Goal: Information Seeking & Learning: Learn about a topic

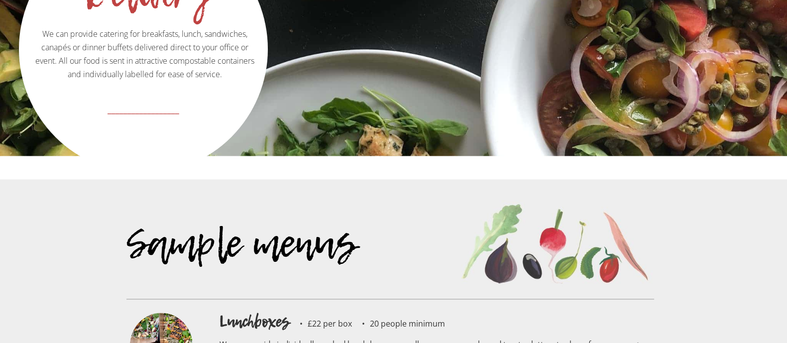
scroll to position [2053, 0]
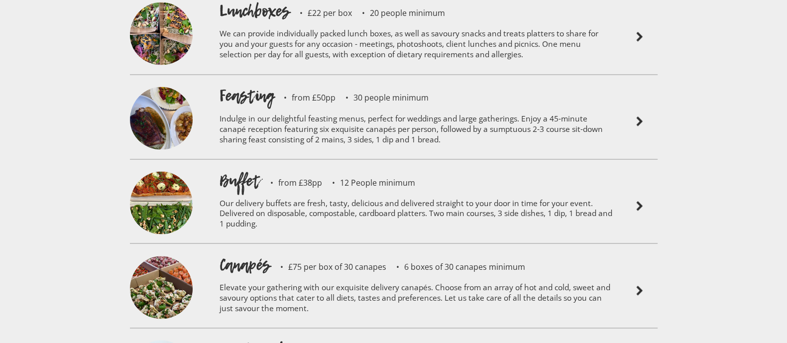
scroll to position [2240, 0]
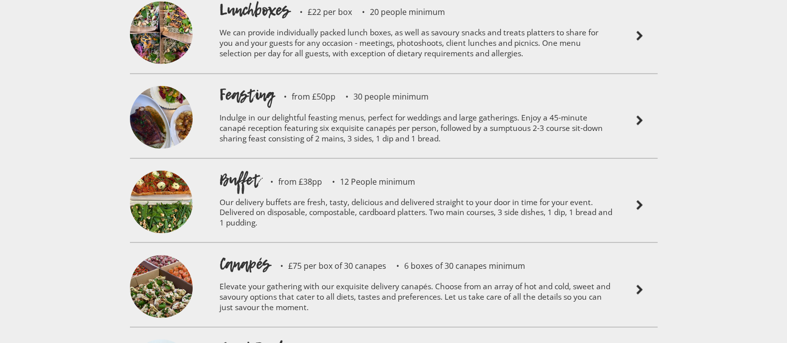
click at [739, 205] on div "Sample menus Lunchboxes £22 per box 20 people minimum We can provide individual…" at bounding box center [393, 169] width 787 height 602
click at [727, 225] on div "Sample menus Lunchboxes £22 per box 20 people minimum We can provide individual…" at bounding box center [393, 169] width 787 height 602
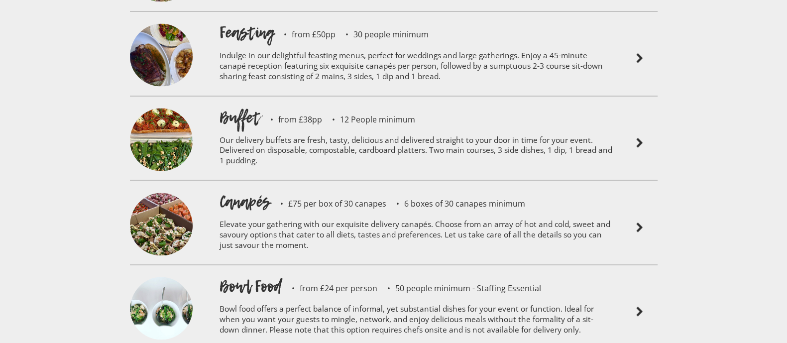
click at [731, 229] on div "Sample menus Lunchboxes £22 per box 20 people minimum We can provide individual…" at bounding box center [393, 106] width 787 height 602
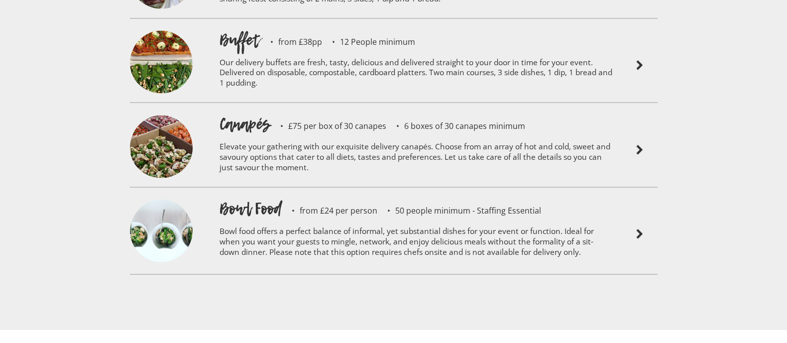
scroll to position [2302, 0]
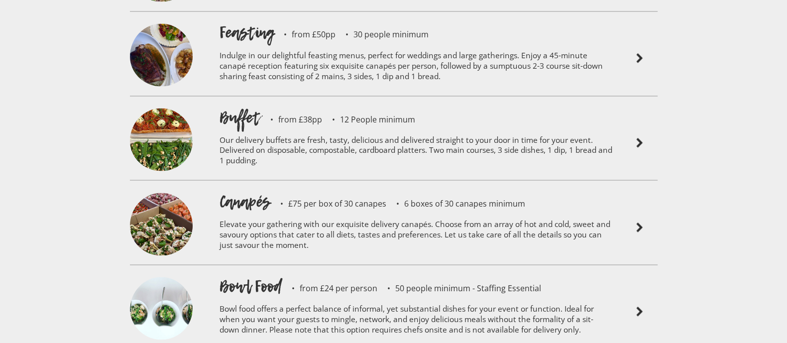
click at [731, 230] on div "Sample menus Lunchboxes £22 per box 20 people minimum We can provide individual…" at bounding box center [393, 106] width 787 height 602
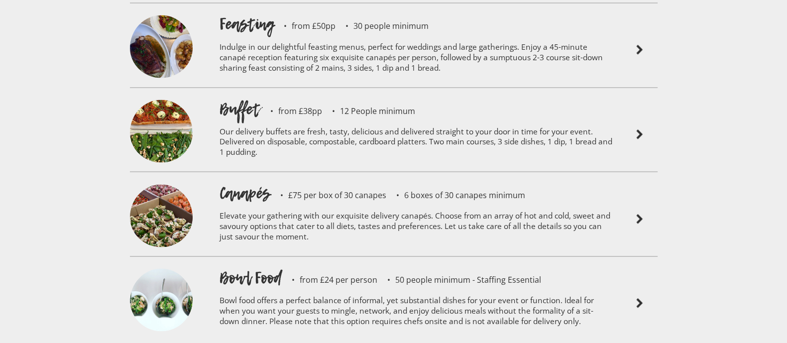
scroll to position [2177, 0]
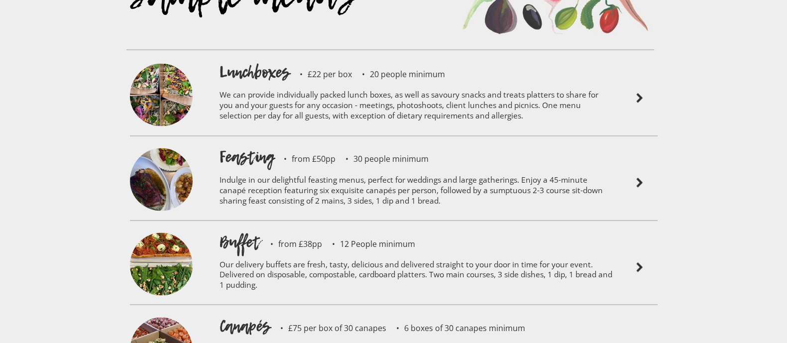
drag, startPoint x: 573, startPoint y: 240, endPoint x: 518, endPoint y: 224, distance: 56.9
click at [515, 230] on div "Buffet from £38pp 12 People minimum" at bounding box center [415, 241] width 393 height 22
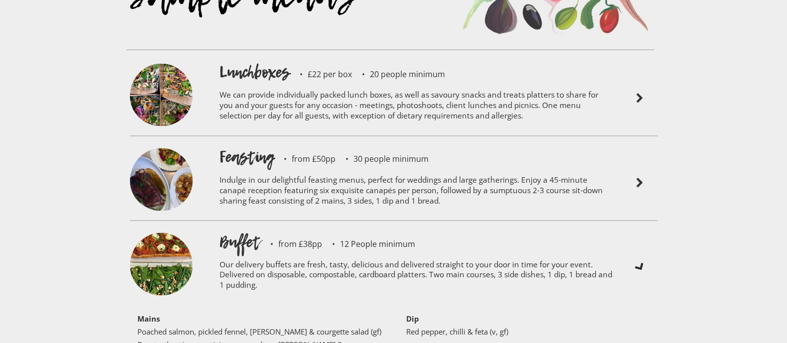
click at [518, 252] on p "Our delivery buffets are fresh, tasty, delicious and delivered straight to your…" at bounding box center [415, 275] width 393 height 47
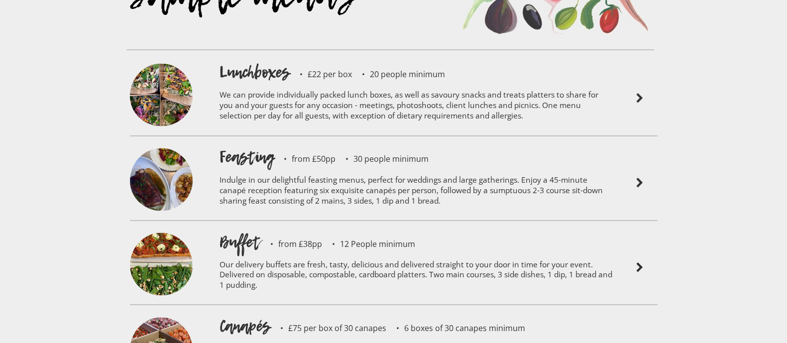
click at [591, 252] on p "Our delivery buffets are fresh, tasty, delicious and delivered straight to your…" at bounding box center [415, 275] width 393 height 47
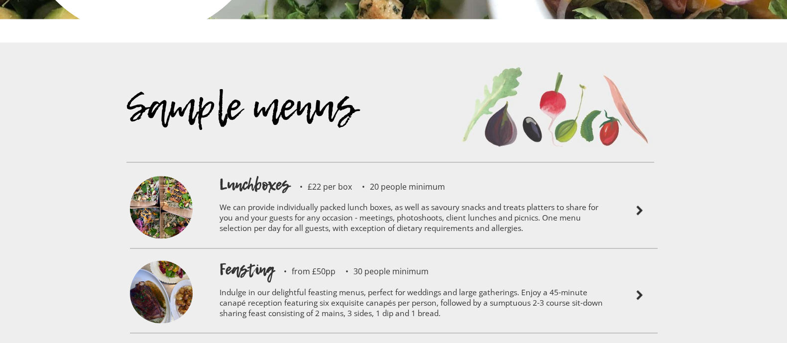
scroll to position [2053, 0]
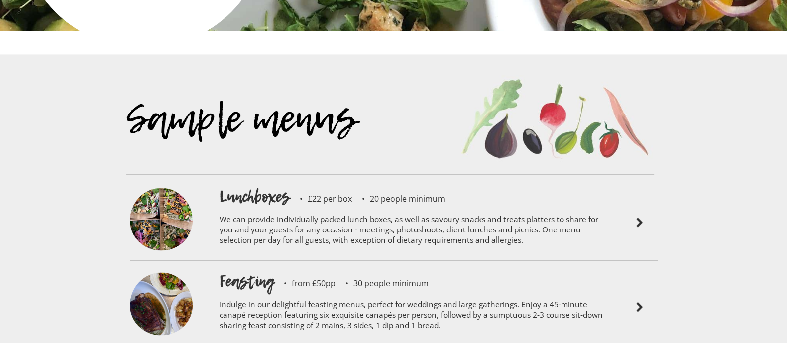
click at [562, 210] on p "We can provide individually packed lunch boxes, as well as savoury snacks and t…" at bounding box center [415, 231] width 393 height 47
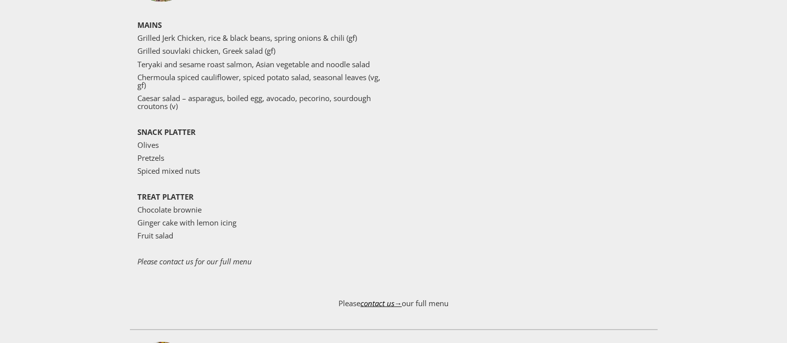
scroll to position [2364, 0]
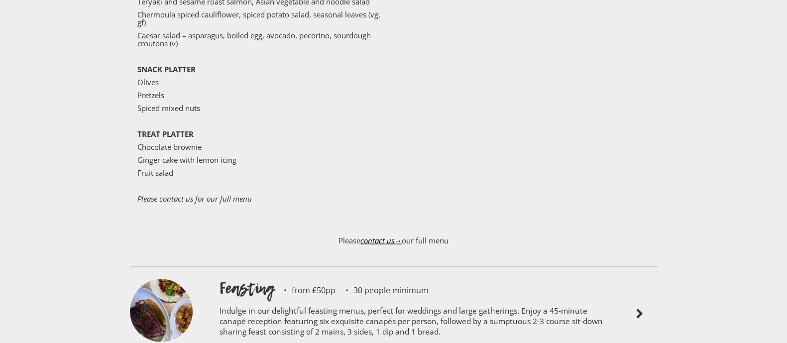
click at [205, 208] on p "‍" at bounding box center [259, 212] width 244 height 8
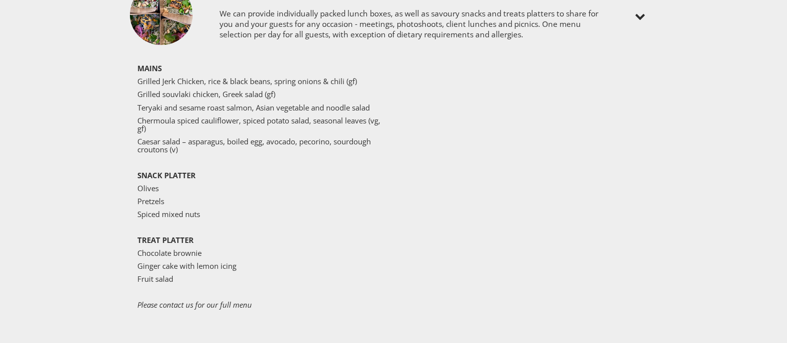
scroll to position [2115, 0]
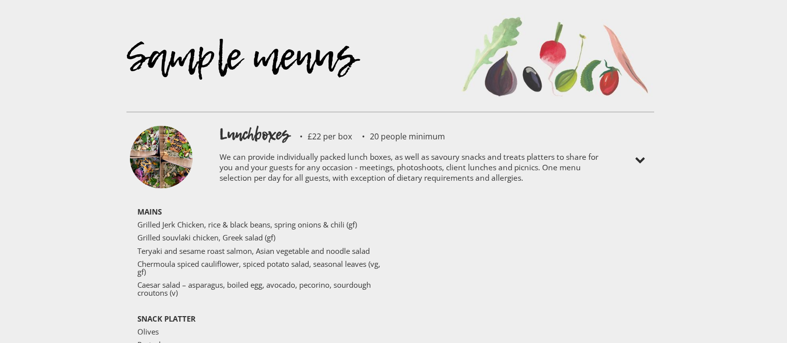
click at [226, 233] on p "Grilled souvlaki chicken, Greek salad (gf)" at bounding box center [259, 237] width 244 height 8
click at [234, 246] on p "Teryaki and sesame roast salmon, Asian vegetable and noodle salad" at bounding box center [259, 250] width 244 height 8
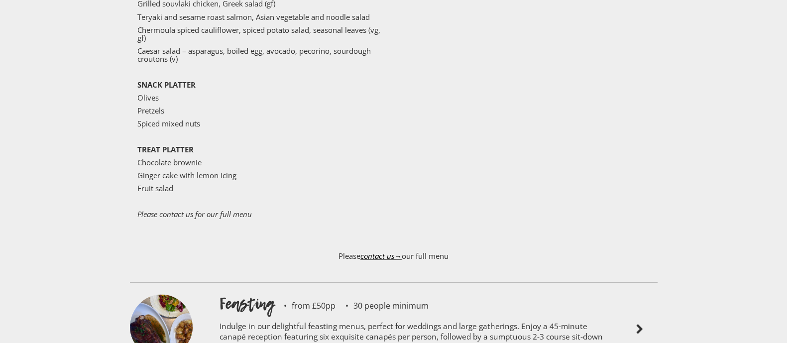
scroll to position [2426, 0]
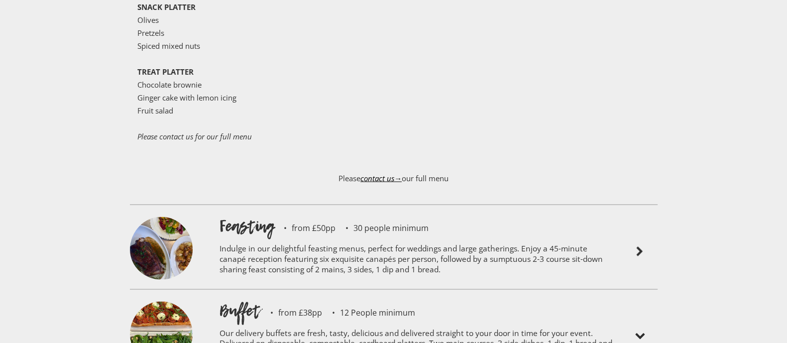
click at [256, 164] on p "Please contact us→ our full menu" at bounding box center [394, 183] width 528 height 38
click at [256, 165] on p "Please contact us→ our full menu" at bounding box center [394, 183] width 528 height 38
click at [276, 164] on p "Please contact us→ our full menu" at bounding box center [394, 183] width 528 height 38
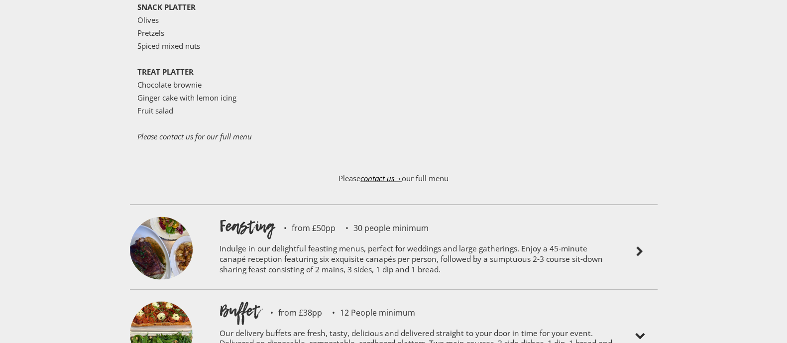
click at [277, 164] on p "Please contact us→ our full menu" at bounding box center [394, 183] width 528 height 38
click at [274, 164] on p "Please contact us→ our full menu" at bounding box center [394, 183] width 528 height 38
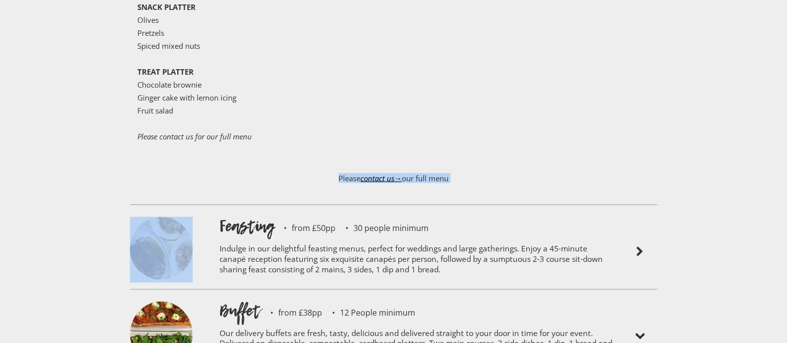
click at [274, 164] on p "Please contact us→ our full menu" at bounding box center [394, 183] width 528 height 38
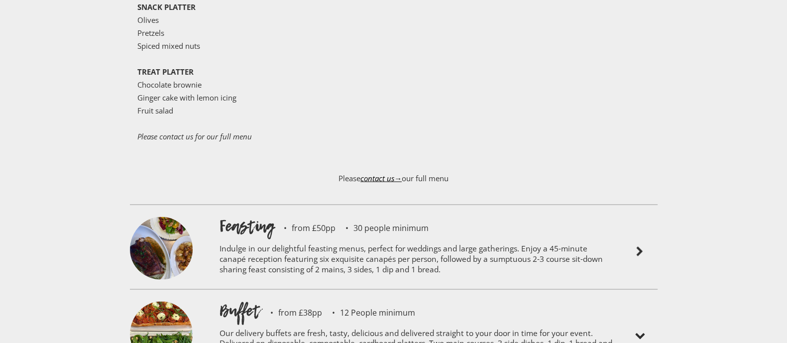
click at [275, 164] on p "Please contact us→ our full menu" at bounding box center [394, 183] width 528 height 38
click at [234, 164] on p "Please contact us→ our full menu" at bounding box center [394, 183] width 528 height 38
click at [235, 164] on p "Please contact us→ our full menu" at bounding box center [394, 183] width 528 height 38
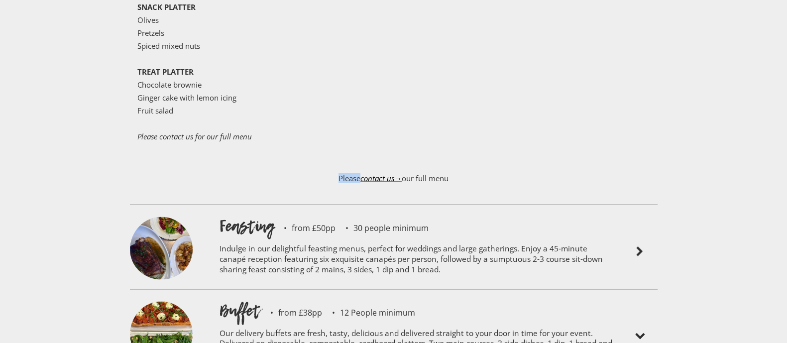
click at [227, 164] on p "Please contact us→ our full menu" at bounding box center [394, 183] width 528 height 38
click at [216, 164] on p "Please contact us→ our full menu" at bounding box center [394, 183] width 528 height 38
drag, startPoint x: 236, startPoint y: 194, endPoint x: 179, endPoint y: 165, distance: 64.1
click at [120, 153] on div "Sample menus Lunchboxes £22 per box 20 people minimum We can provide individual…" at bounding box center [393, 228] width 787 height 1095
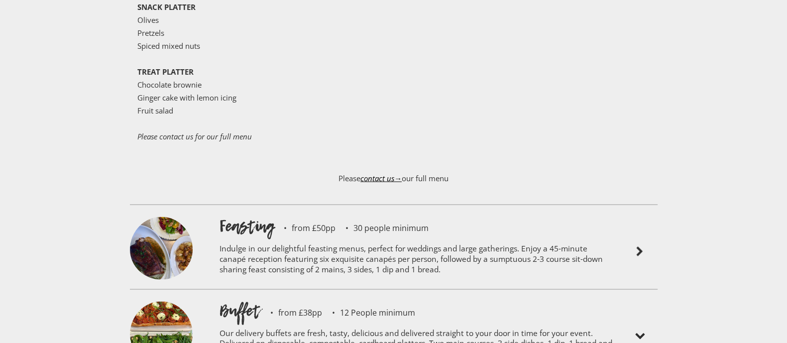
click at [553, 237] on p "Indulge in our delightful feasting menus, perfect for weddings and large gather…" at bounding box center [415, 260] width 393 height 47
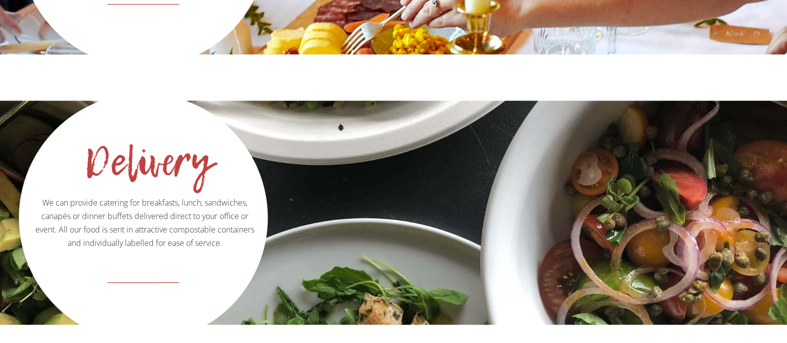
scroll to position [1741, 0]
